Goal: Task Accomplishment & Management: Use online tool/utility

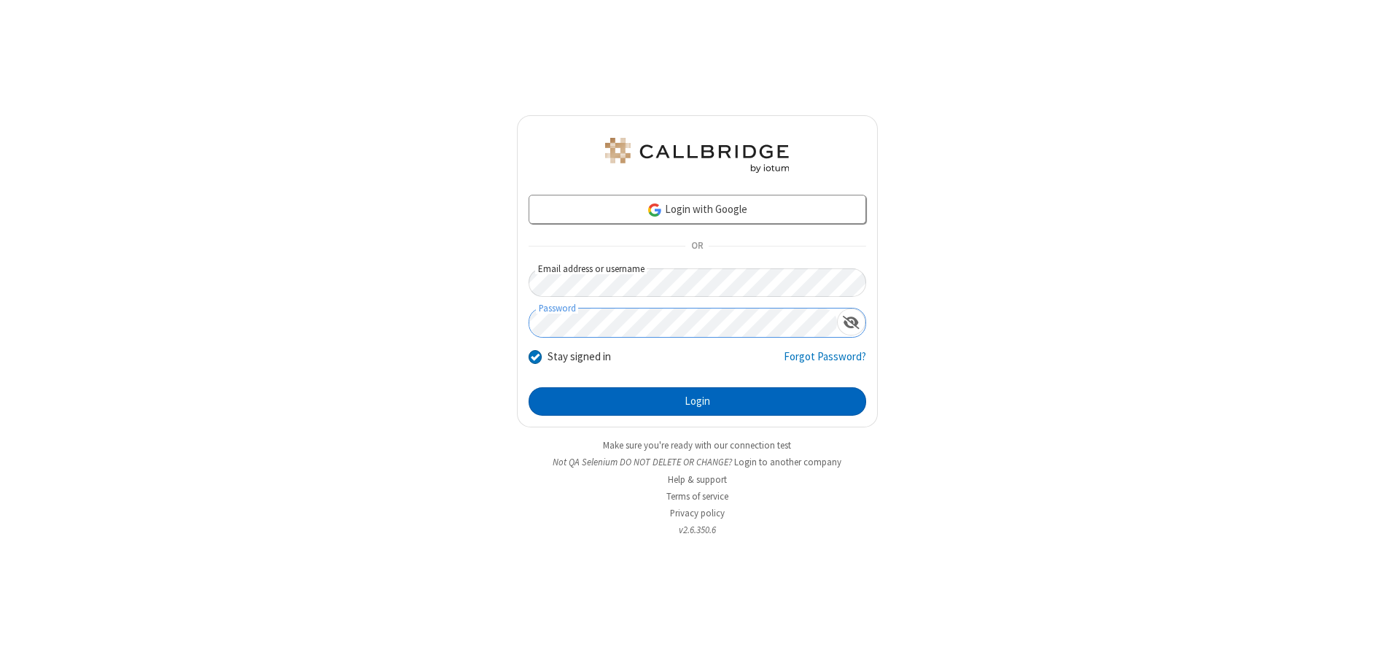
click at [697, 401] on button "Login" at bounding box center [696, 401] width 337 height 29
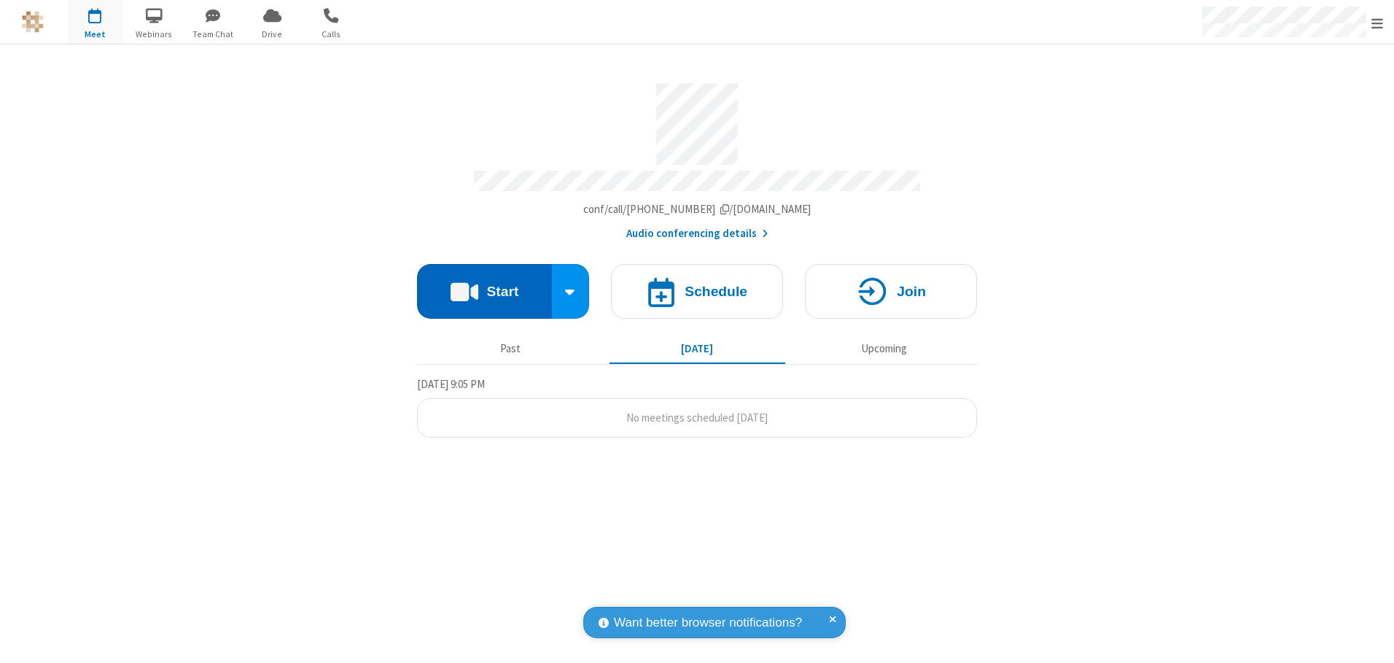
click at [484, 286] on button "Start" at bounding box center [484, 291] width 135 height 55
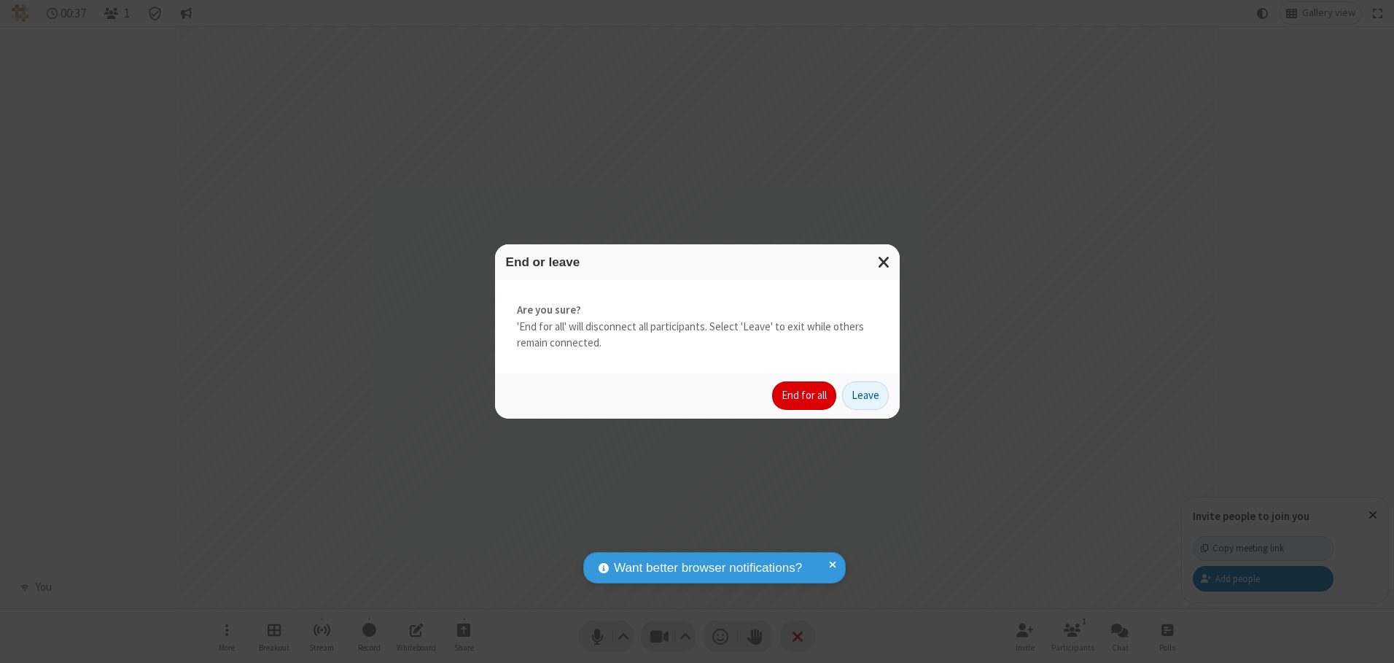
click at [805, 395] on button "End for all" at bounding box center [804, 395] width 64 height 29
